Goal: Navigation & Orientation: Find specific page/section

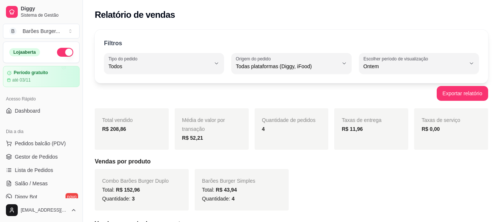
select select "ALL"
select select "1"
click at [37, 144] on span "Pedidos balcão (PDV)" at bounding box center [40, 142] width 51 height 7
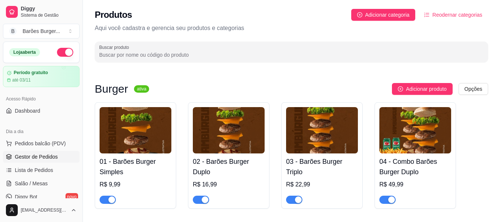
click at [36, 158] on span "Gestor de Pedidos" at bounding box center [36, 156] width 43 height 7
